Goal: Task Accomplishment & Management: Manage account settings

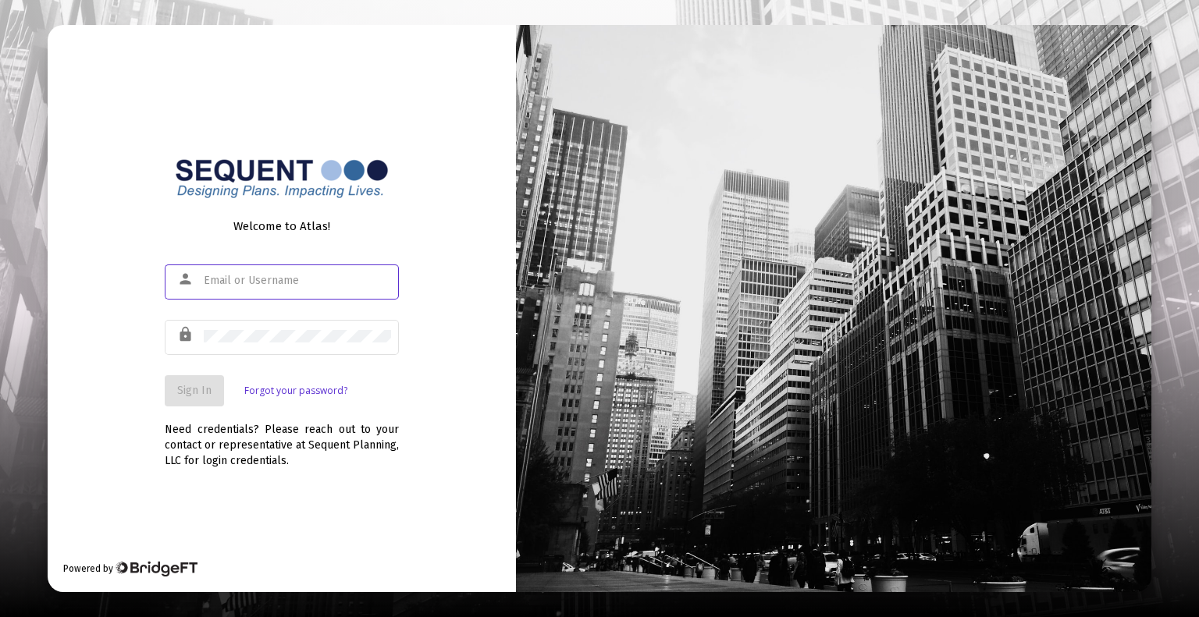
click at [284, 275] on input "text" at bounding box center [297, 281] width 187 height 12
click at [194, 396] on span "Sign In" at bounding box center [194, 390] width 34 height 13
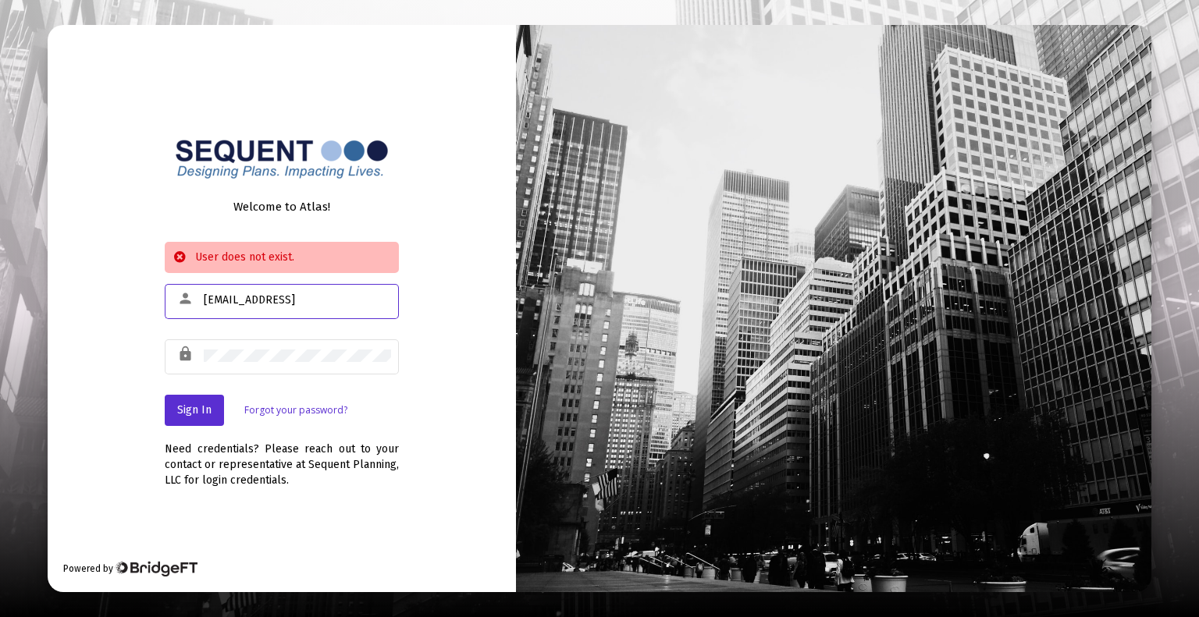
click at [278, 297] on input "[EMAIL_ADDRESS]" at bounding box center [297, 300] width 187 height 12
click at [297, 301] on input "[EMAIL_ADDRESS]" at bounding box center [297, 300] width 187 height 12
type input "m"
type input "[EMAIL_ADDRESS][DOMAIN_NAME]"
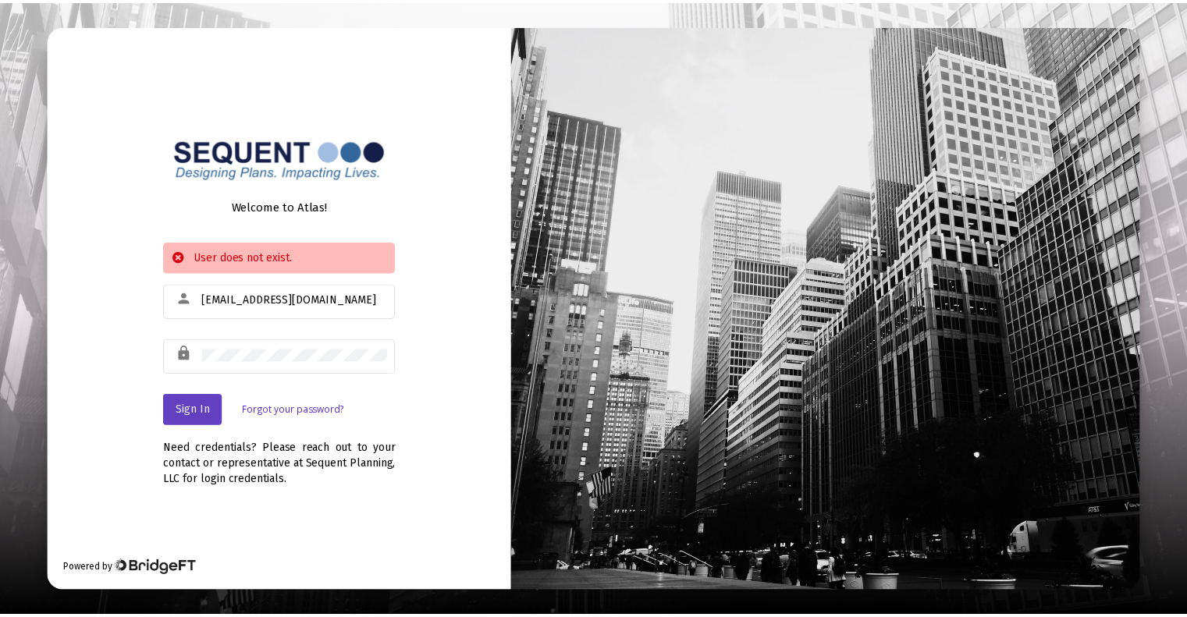
scroll to position [0, 0]
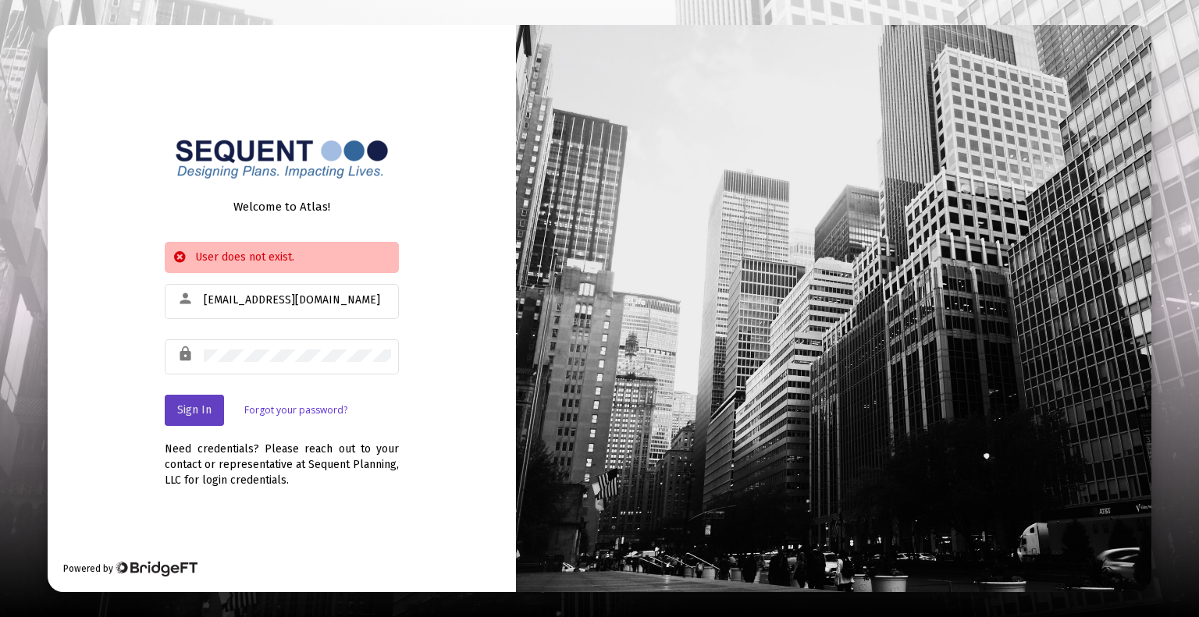
click at [209, 408] on span "Sign In" at bounding box center [194, 410] width 34 height 13
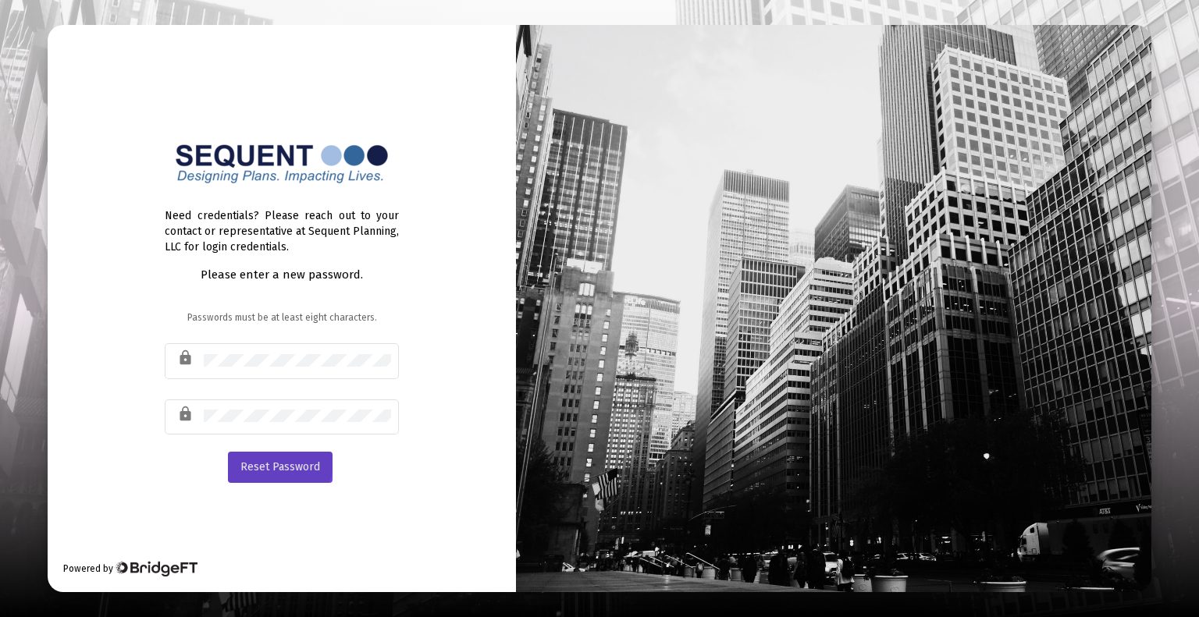
click at [275, 461] on span "Reset Password" at bounding box center [280, 467] width 80 height 13
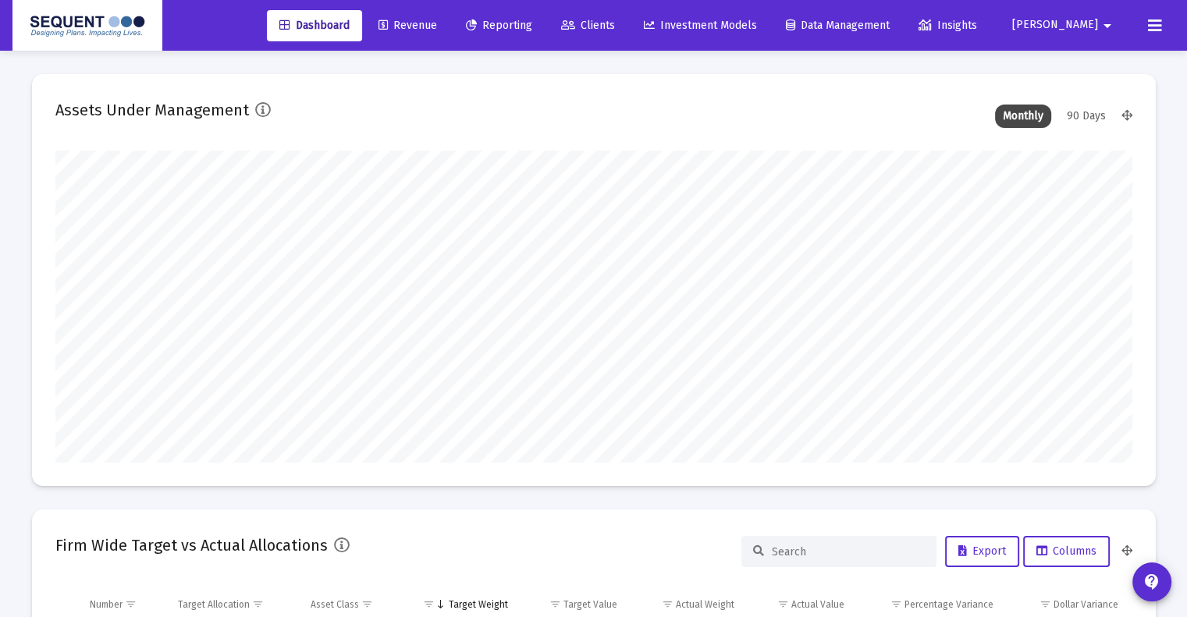
scroll to position [312, 580]
click at [532, 27] on span "Reporting" at bounding box center [499, 25] width 66 height 13
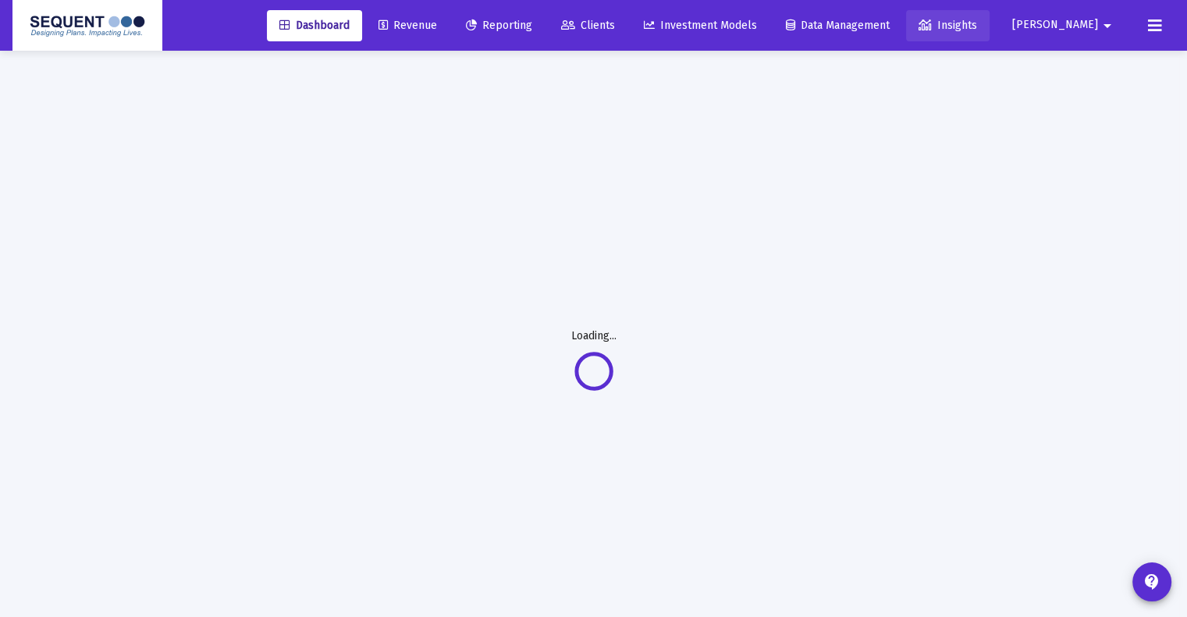
click at [977, 28] on span "Insights" at bounding box center [948, 25] width 59 height 13
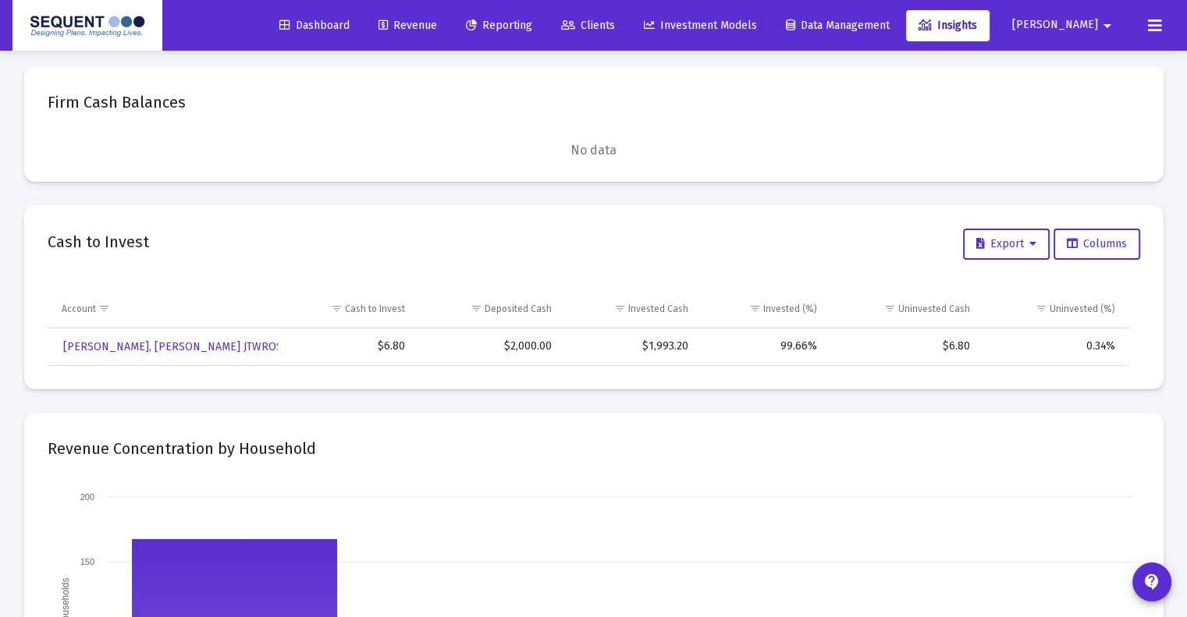
click at [1101, 23] on mat-icon "arrow_drop_down" at bounding box center [1107, 25] width 19 height 31
click at [649, 29] on div at bounding box center [593, 308] width 1187 height 617
click at [615, 29] on span "Clients" at bounding box center [588, 25] width 54 height 13
